Goal: Information Seeking & Learning: Learn about a topic

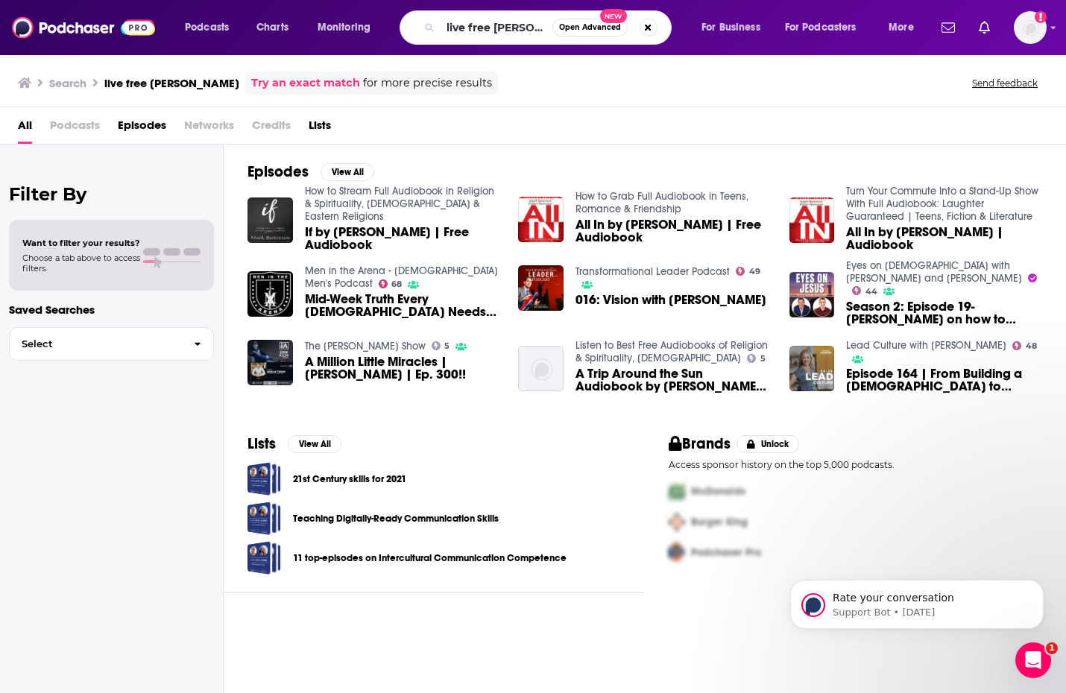
scroll to position [0, 1]
click at [478, 25] on input "live free [PERSON_NAME]" at bounding box center [497, 28] width 112 height 24
click at [646, 31] on button "Search podcasts, credits, & more..." at bounding box center [649, 28] width 18 height 18
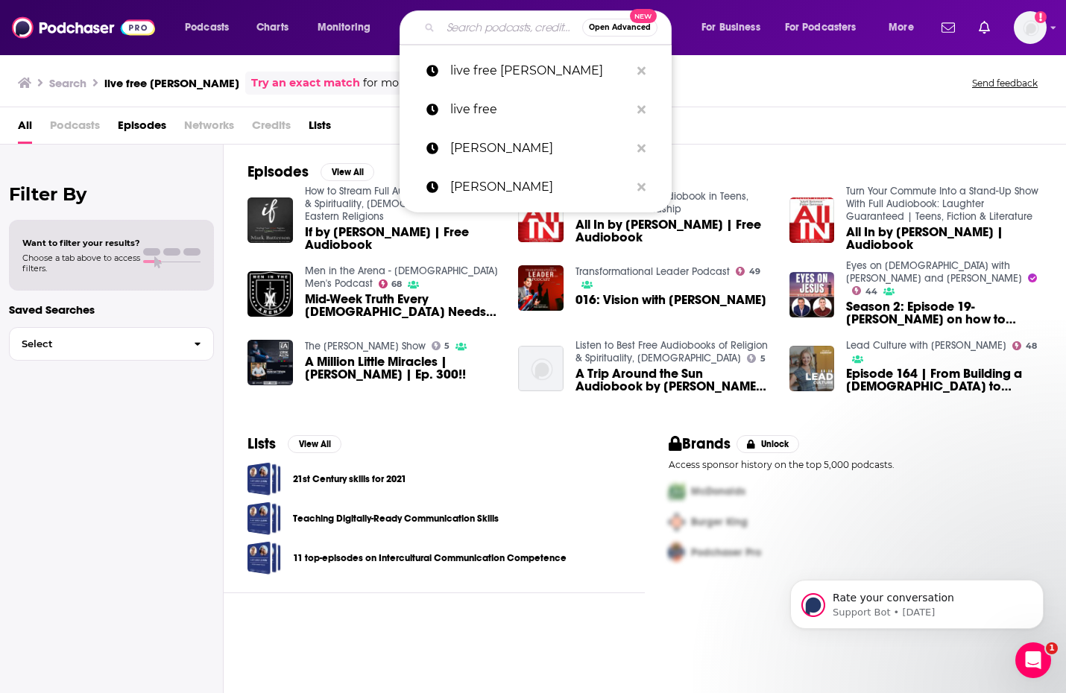
paste input "[PERSON_NAME] Talks"
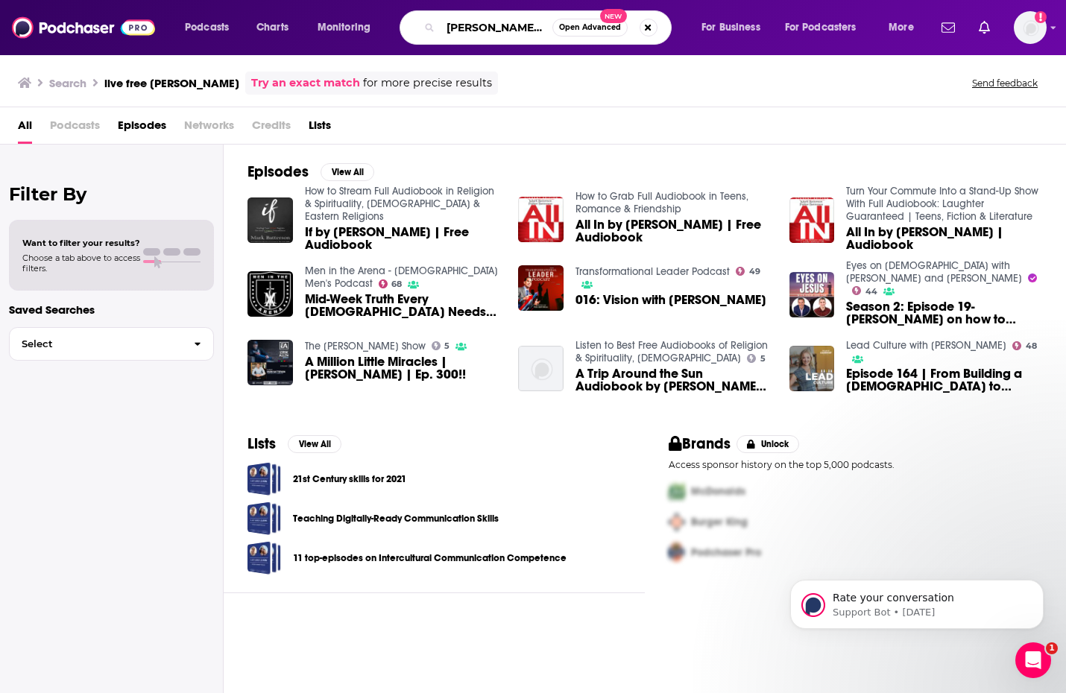
type input "[PERSON_NAME] Talks"
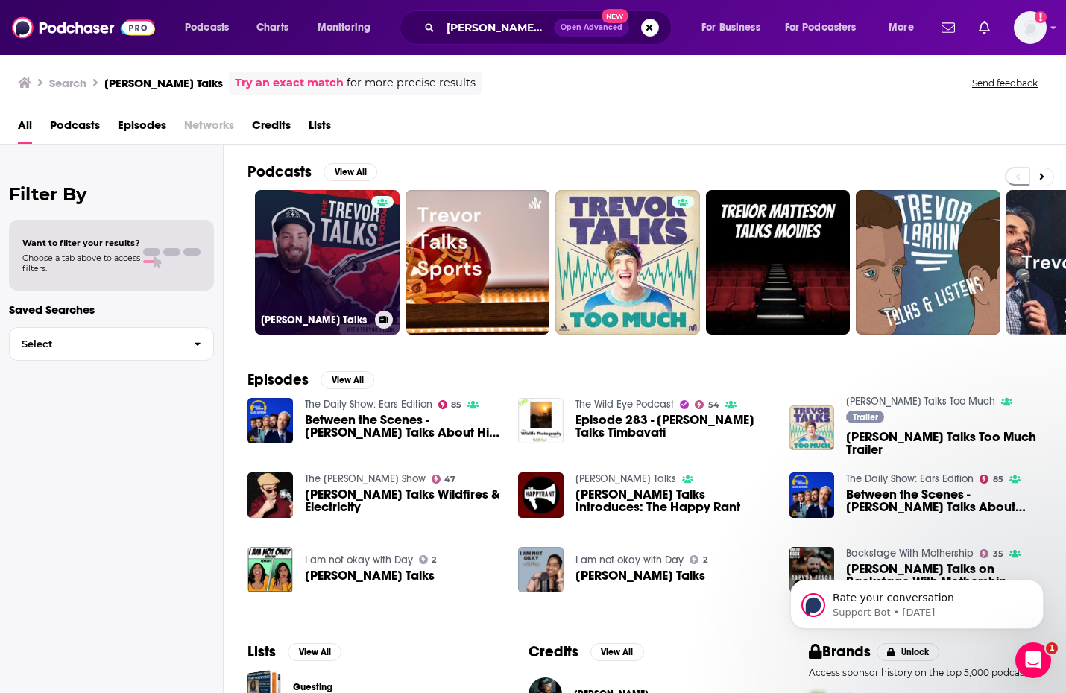
click at [335, 261] on link "[PERSON_NAME] Talks" at bounding box center [327, 262] width 145 height 145
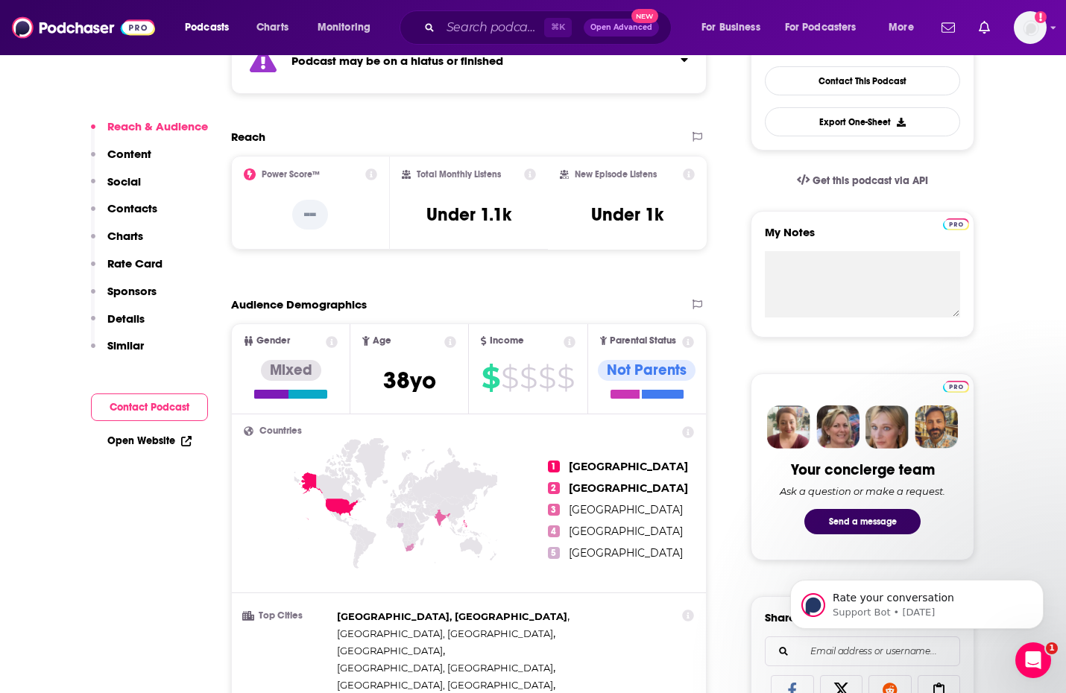
scroll to position [297, 0]
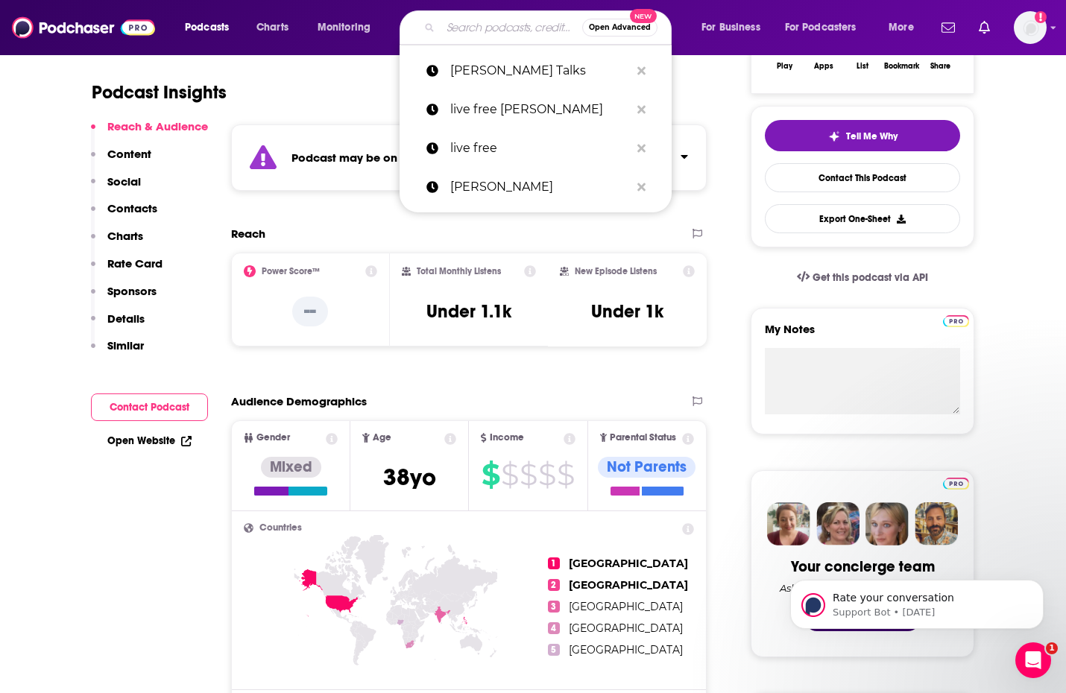
click at [496, 29] on input "Search podcasts, credits, & more..." at bounding box center [512, 28] width 142 height 24
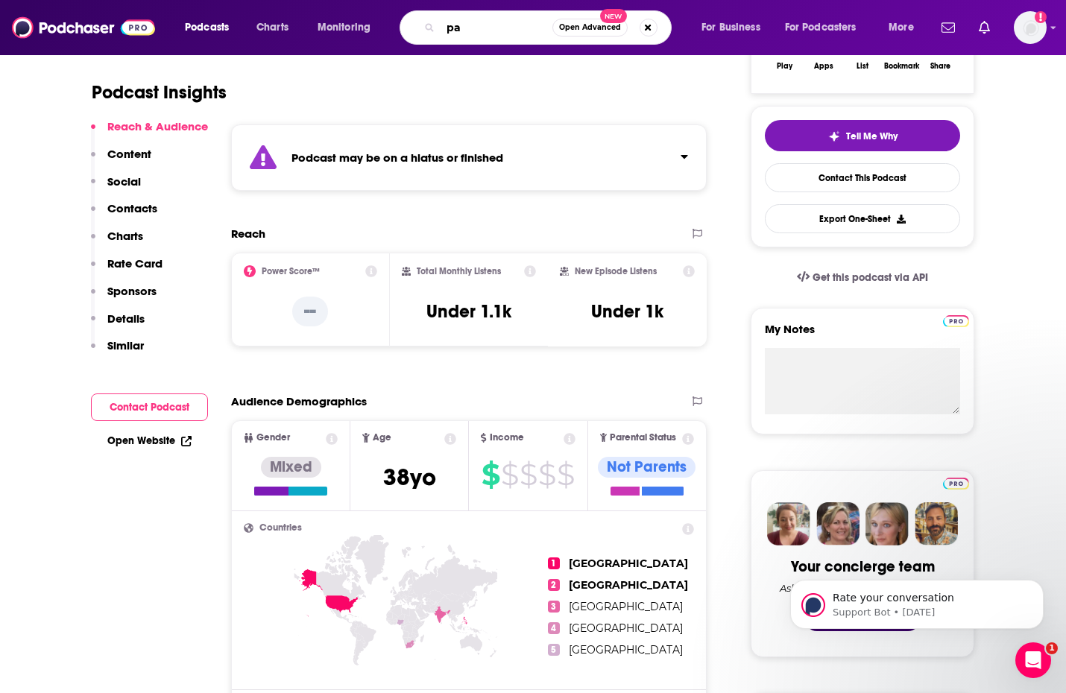
type input "p"
type input "rabbit room"
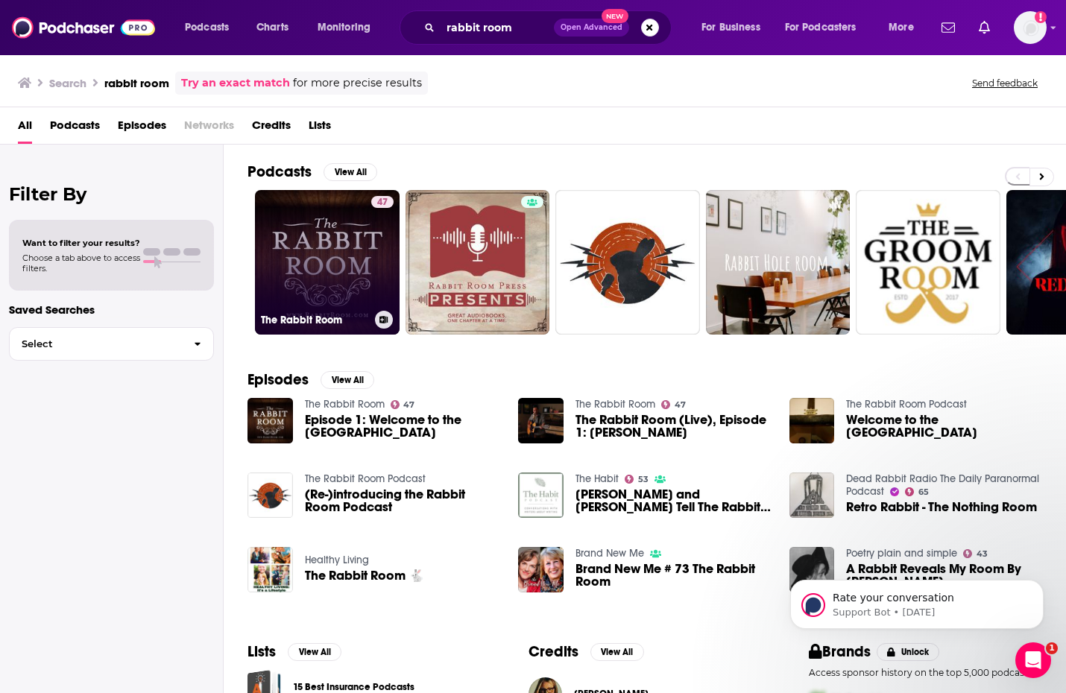
click at [311, 270] on link "47 The Rabbit Room" at bounding box center [327, 262] width 145 height 145
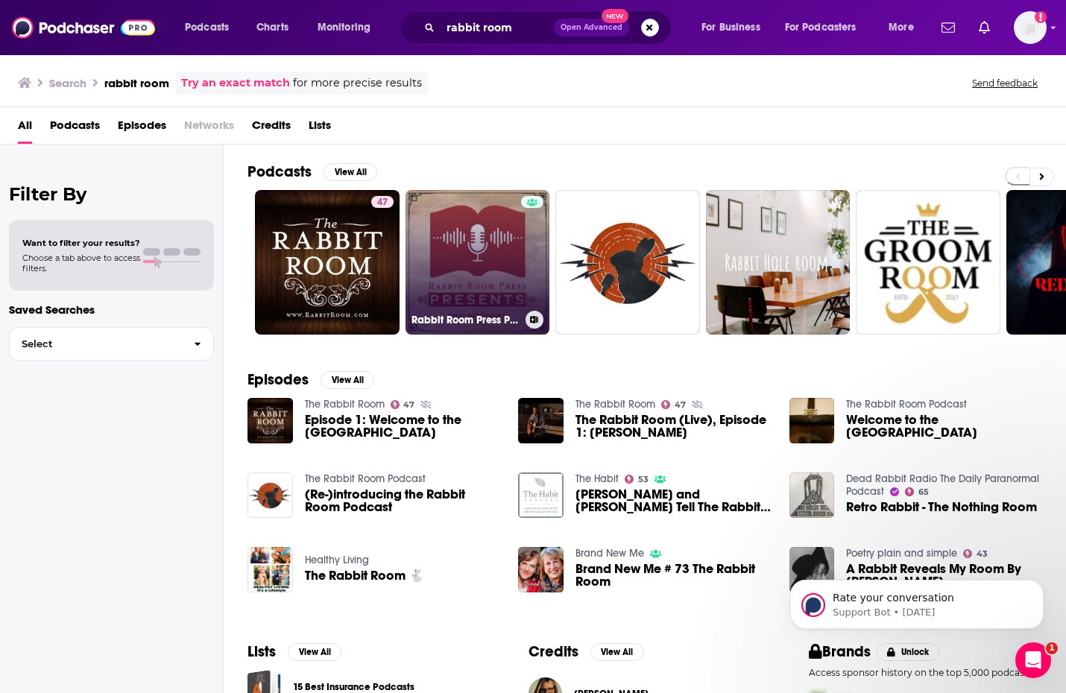
click at [482, 262] on link "Rabbit Room Press Presents" at bounding box center [478, 262] width 145 height 145
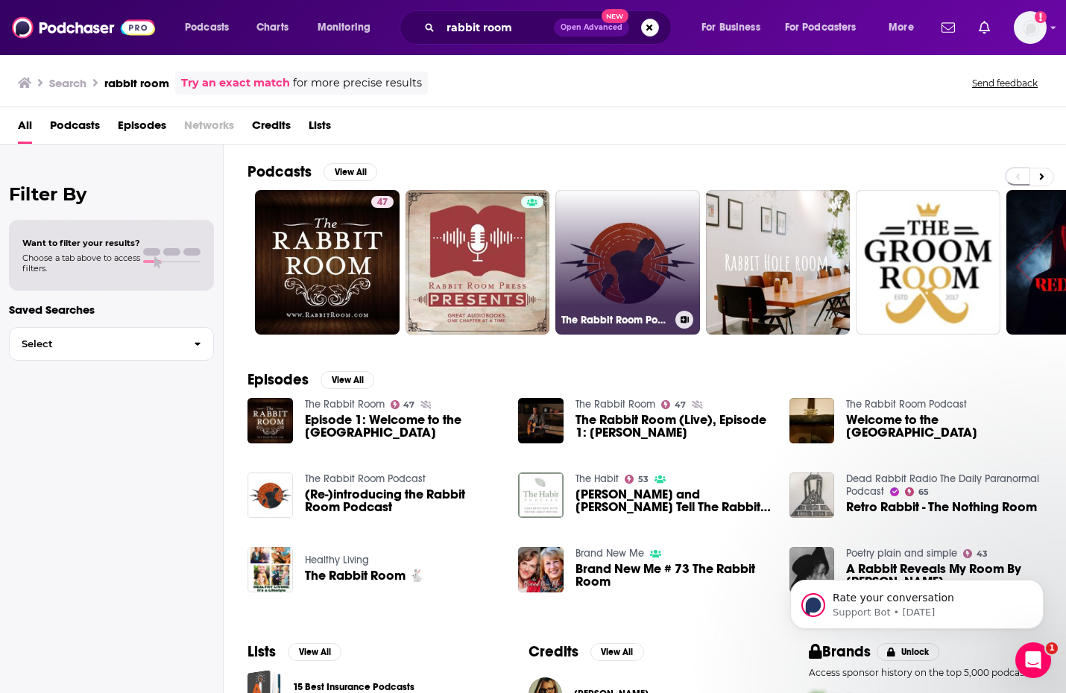
click at [624, 283] on link "The Rabbit Room Podcast" at bounding box center [627, 262] width 145 height 145
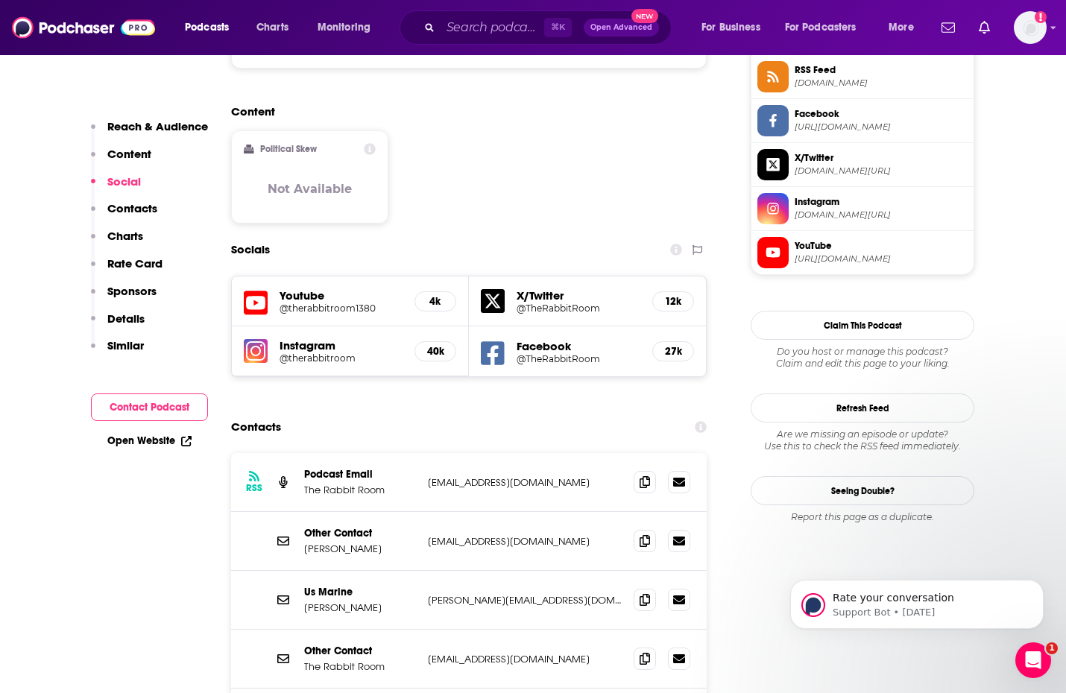
scroll to position [1128, 0]
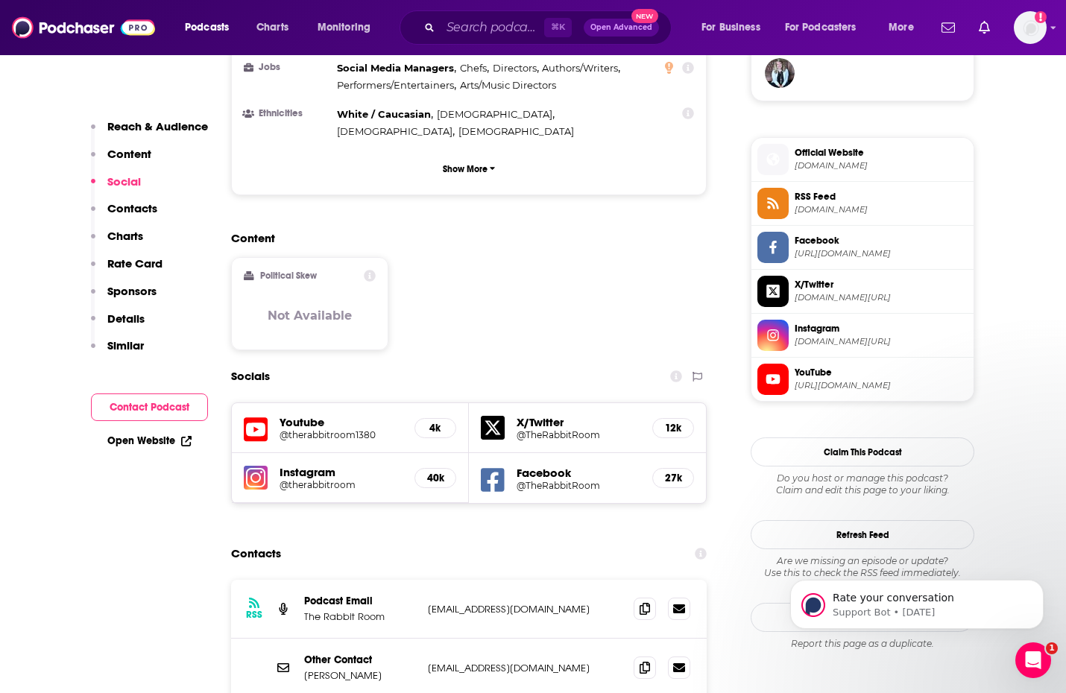
click at [302, 429] on h5 "@therabbitroom1380" at bounding box center [341, 434] width 123 height 11
